Goal: Task Accomplishment & Management: Manage account settings

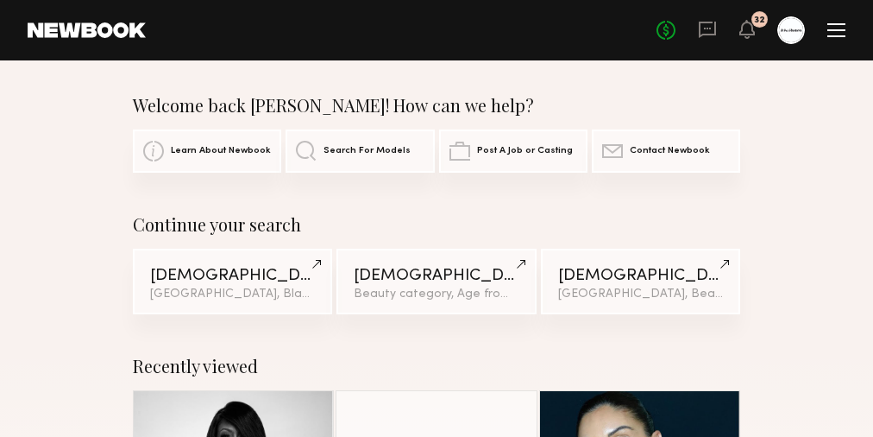
click at [785, 34] on div at bounding box center [792, 30] width 28 height 28
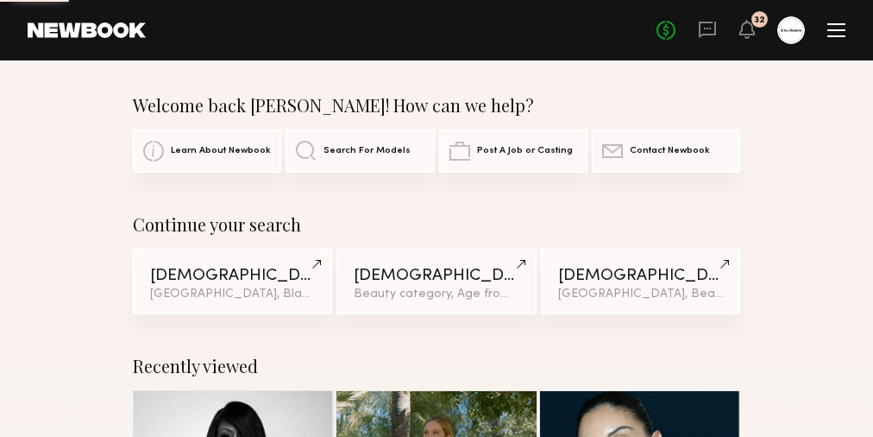
click at [795, 33] on div at bounding box center [792, 30] width 28 height 28
click at [794, 33] on div at bounding box center [792, 30] width 28 height 28
click at [825, 33] on div "No fees up to $5,000 32" at bounding box center [751, 30] width 189 height 28
click at [841, 33] on div at bounding box center [837, 30] width 18 height 14
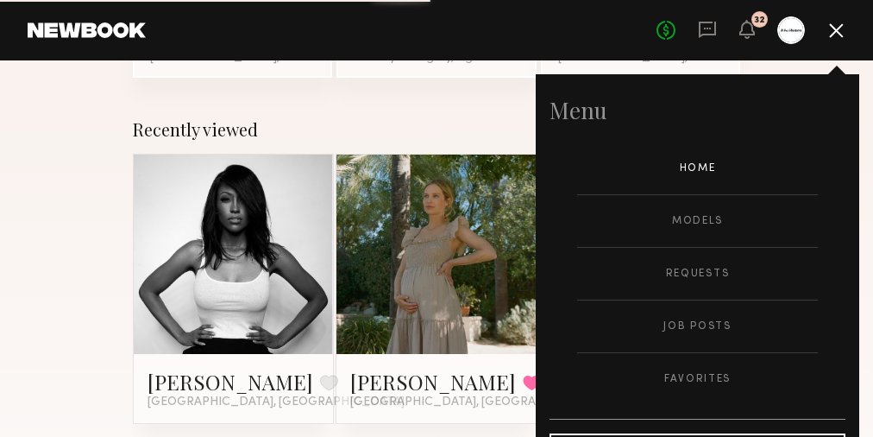
click at [58, 293] on div "Recently viewed [PERSON_NAME] Favorite [GEOGRAPHIC_DATA], [GEOGRAPHIC_DATA] Cea…" at bounding box center [436, 294] width 873 height 392
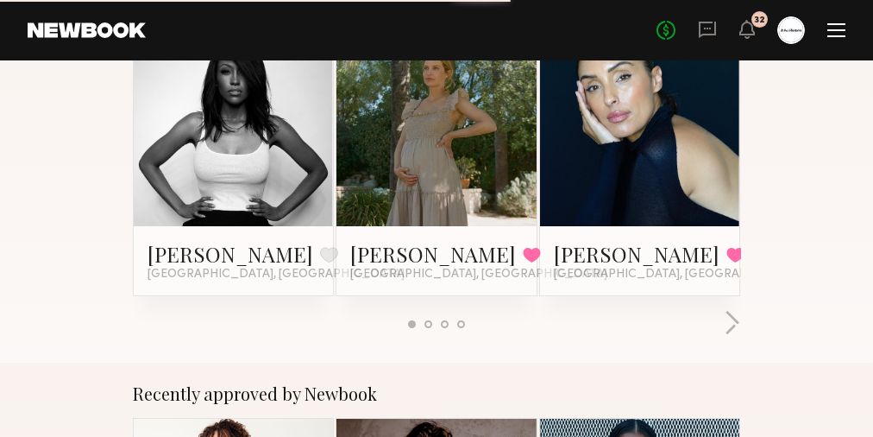
scroll to position [312, 0]
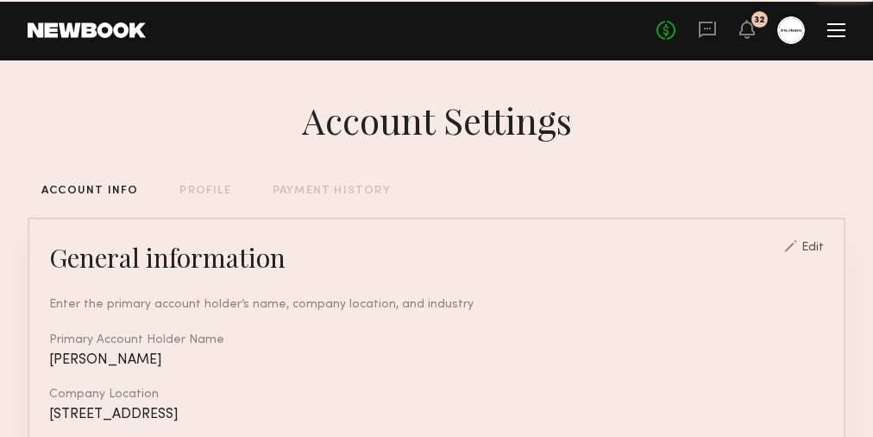
scroll to position [5, 0]
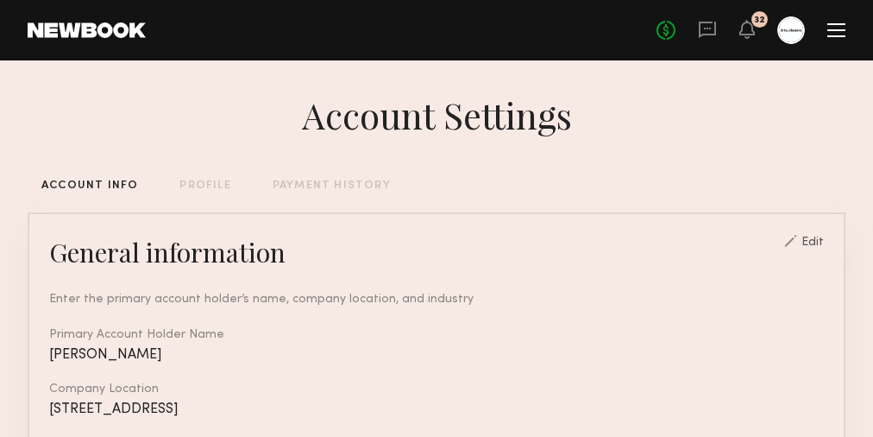
click at [346, 186] on div "PAYMENT HISTORY" at bounding box center [332, 185] width 118 height 11
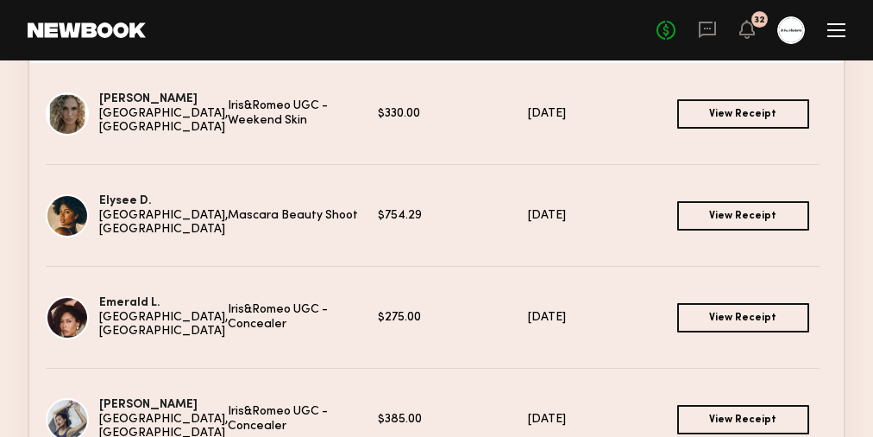
click at [91, 22] on link at bounding box center [87, 30] width 118 height 16
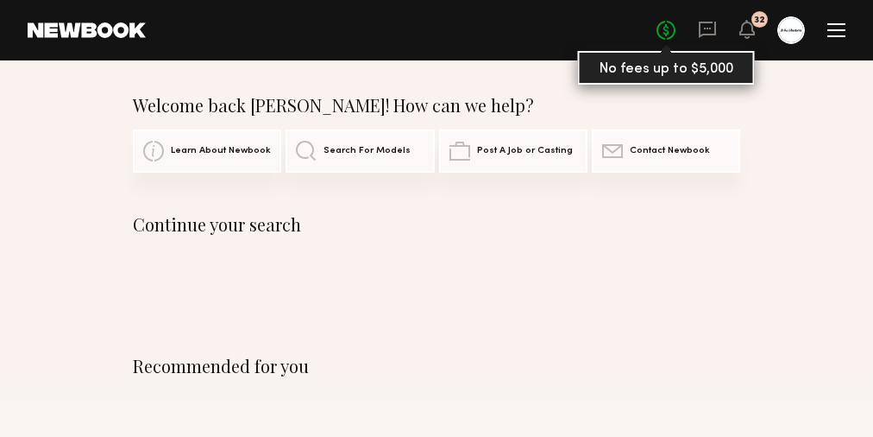
click at [674, 35] on link "No fees up to $5,000" at bounding box center [666, 30] width 19 height 19
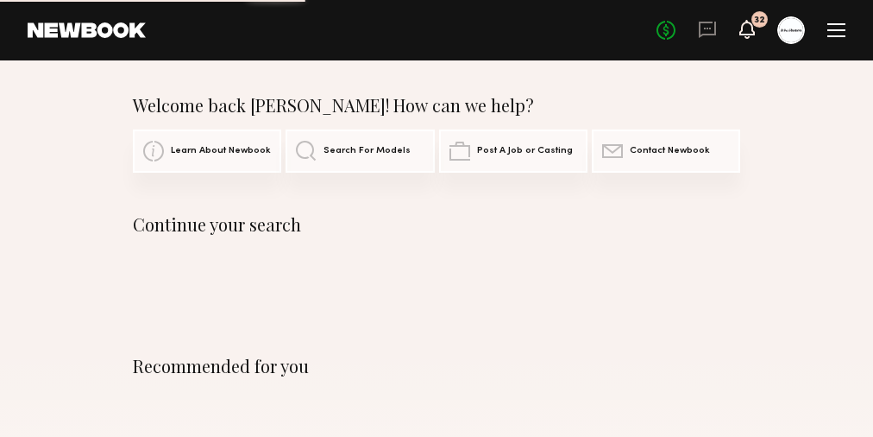
click at [748, 34] on icon at bounding box center [748, 28] width 14 height 12
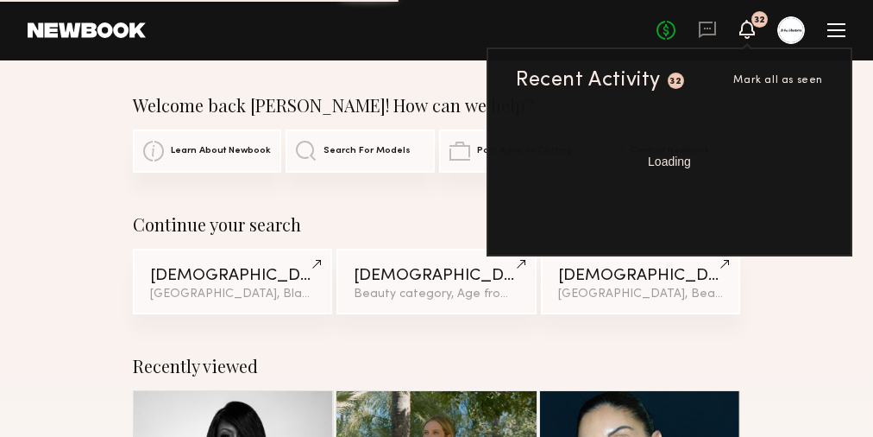
click at [788, 35] on div at bounding box center [792, 30] width 28 height 28
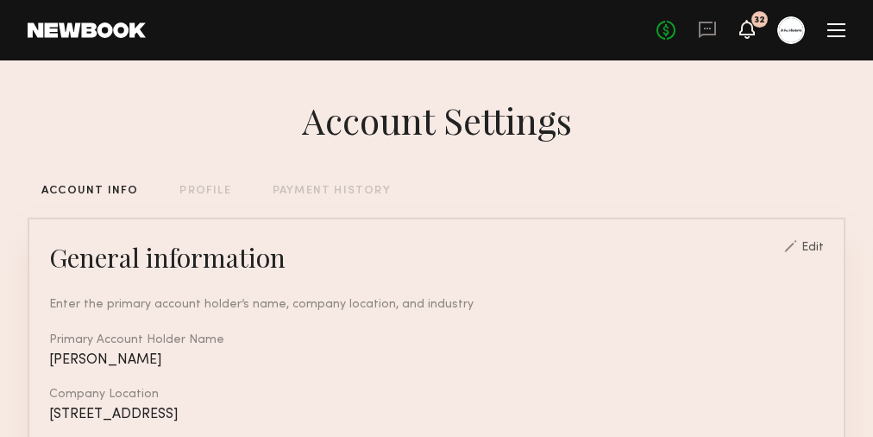
click at [747, 32] on icon at bounding box center [748, 28] width 14 height 12
